Goal: Transaction & Acquisition: Purchase product/service

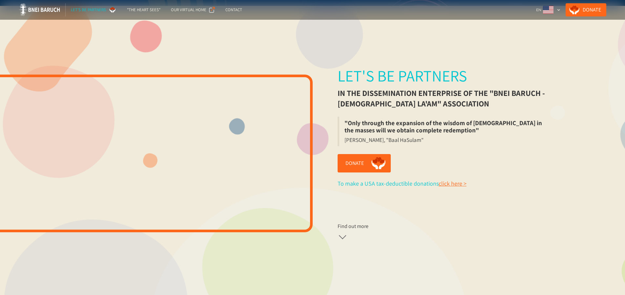
scroll to position [96, 0]
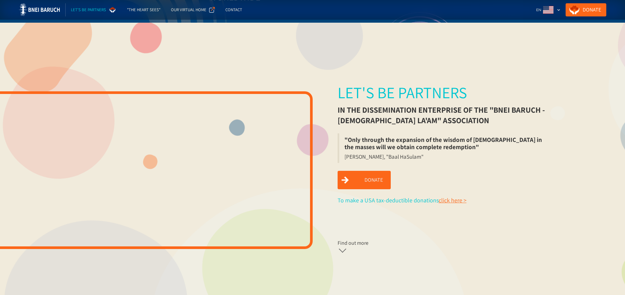
click at [360, 179] on link "Donate" at bounding box center [364, 180] width 53 height 18
click at [459, 201] on link "click here >" at bounding box center [453, 200] width 28 height 8
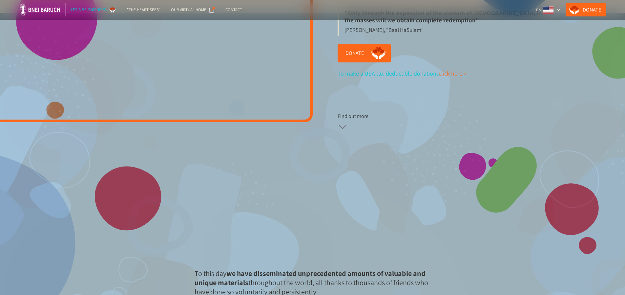
scroll to position [0, 0]
